Goal: Task Accomplishment & Management: Use online tool/utility

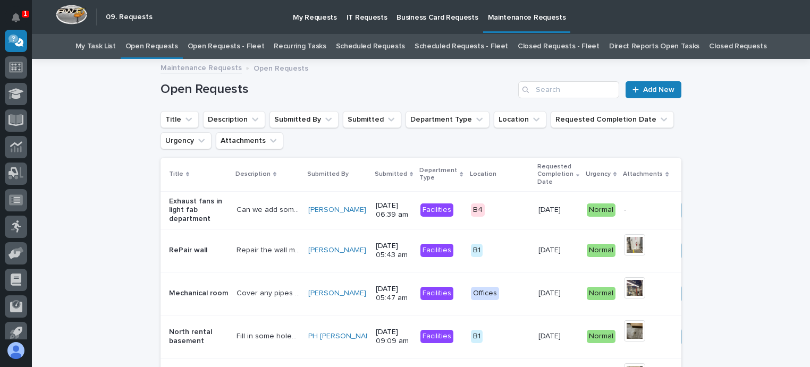
click at [239, 42] on link "Open Requests - Fleet" at bounding box center [226, 46] width 77 height 25
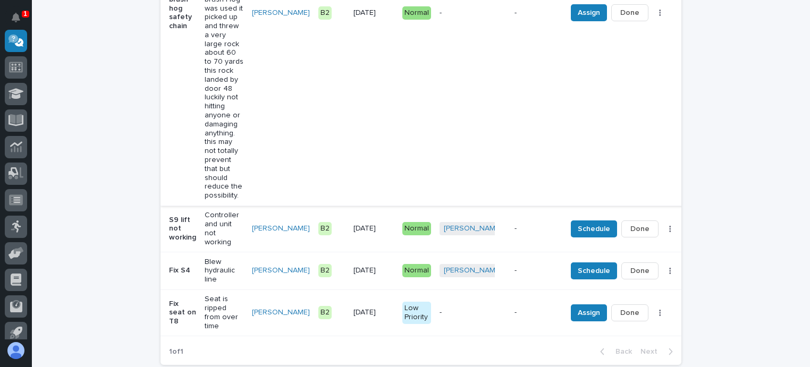
scroll to position [372, 0]
click at [577, 306] on span "Assign" at bounding box center [588, 312] width 22 height 13
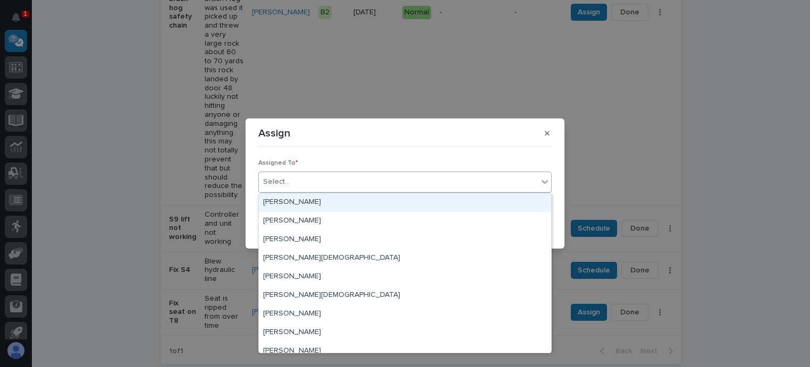
click at [278, 175] on div "Select..." at bounding box center [398, 182] width 279 height 18
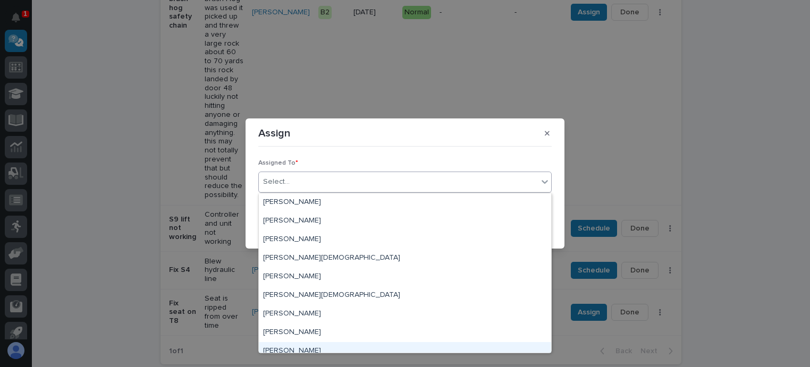
click at [287, 350] on div "[PERSON_NAME]" at bounding box center [405, 351] width 292 height 19
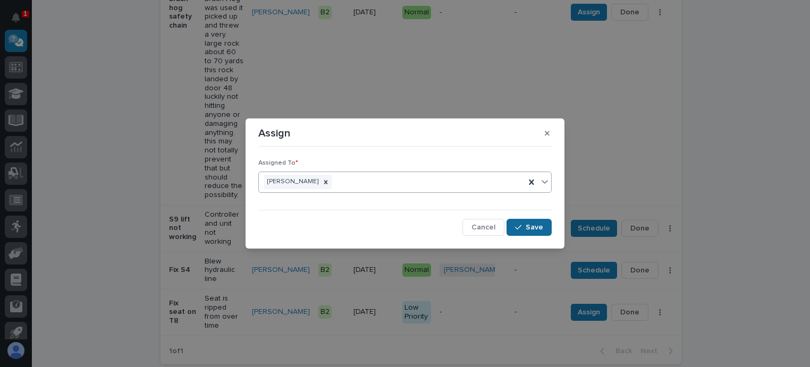
click at [533, 223] on span "Save" at bounding box center [534, 228] width 18 height 10
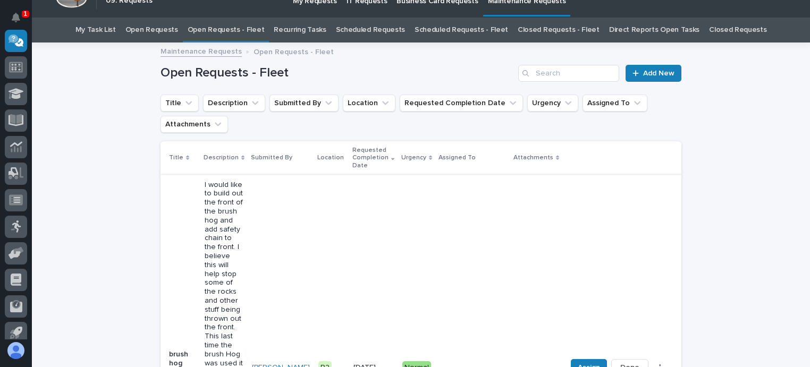
scroll to position [0, 0]
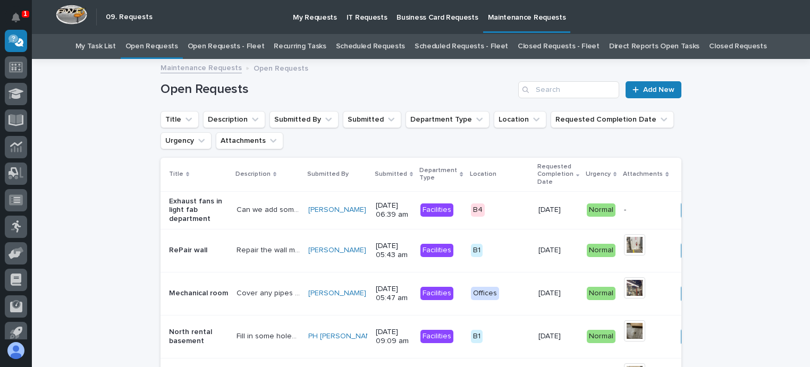
scroll to position [34, 0]
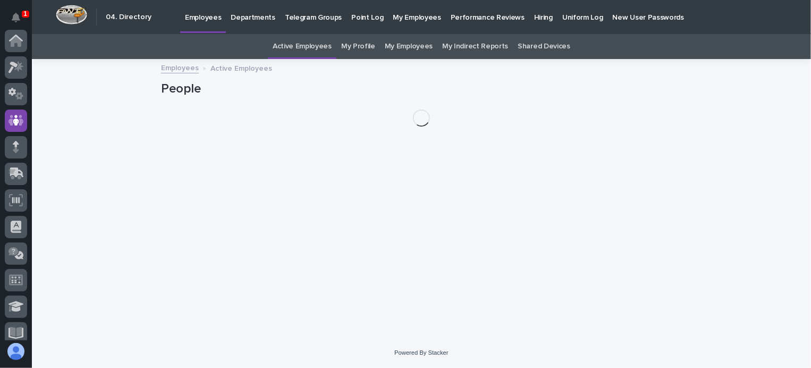
scroll to position [80, 0]
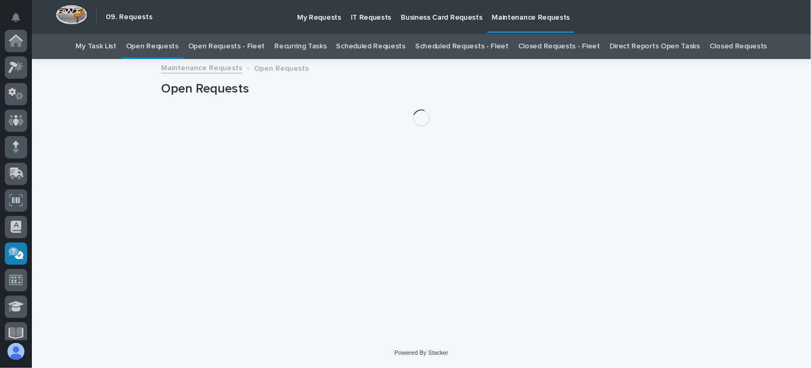
scroll to position [212, 0]
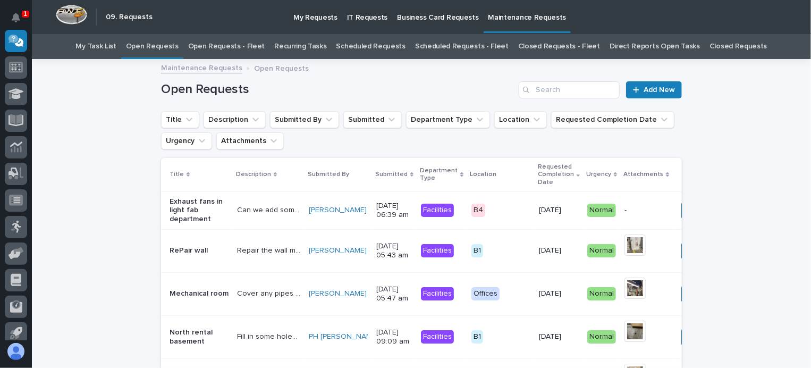
click at [246, 44] on link "Open Requests - Fleet" at bounding box center [226, 46] width 77 height 25
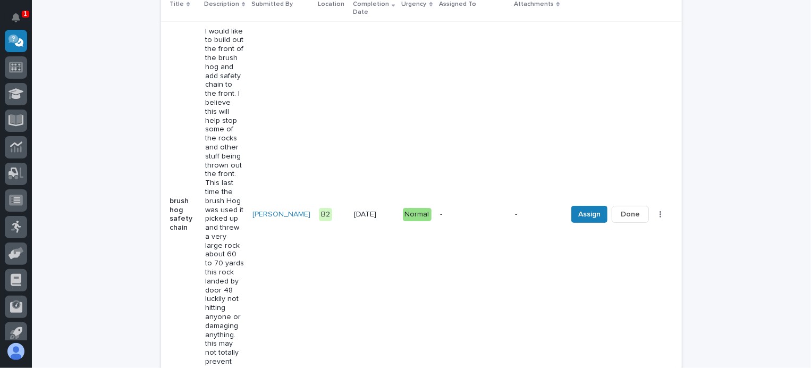
scroll to position [159, 0]
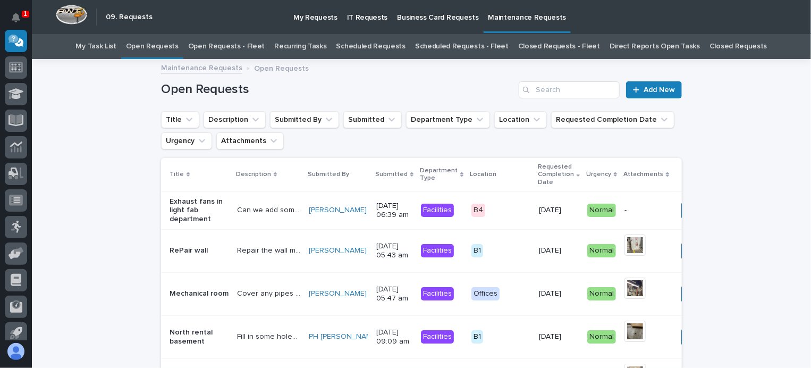
scroll to position [34, 0]
